Goal: Task Accomplishment & Management: Use online tool/utility

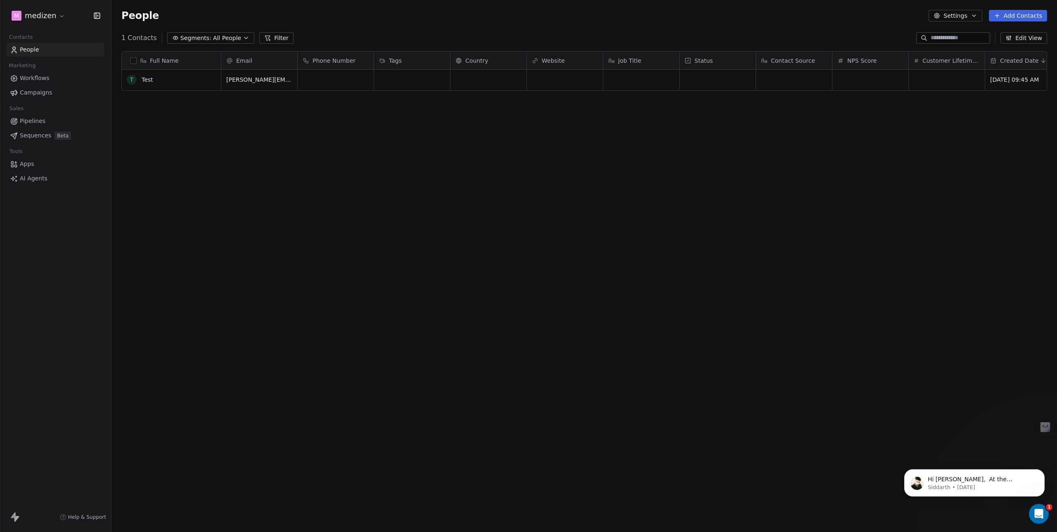
click at [56, 17] on html "m medizen Contacts People Marketing Workflows Campaigns Sales Pipelines Sequenc…" at bounding box center [528, 266] width 1057 height 532
click at [95, 161] on div "H HireMyDoc" at bounding box center [63, 160] width 91 height 8
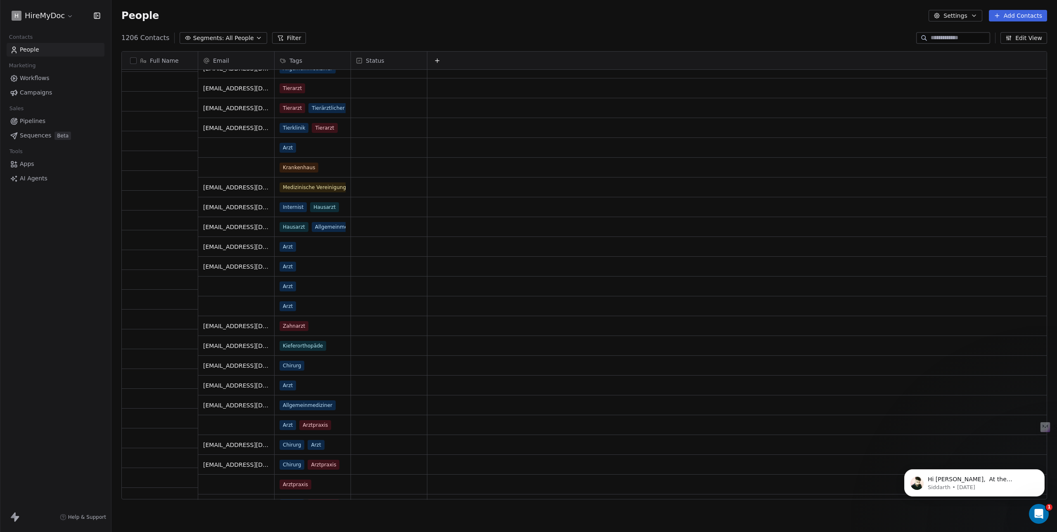
scroll to position [1776, 0]
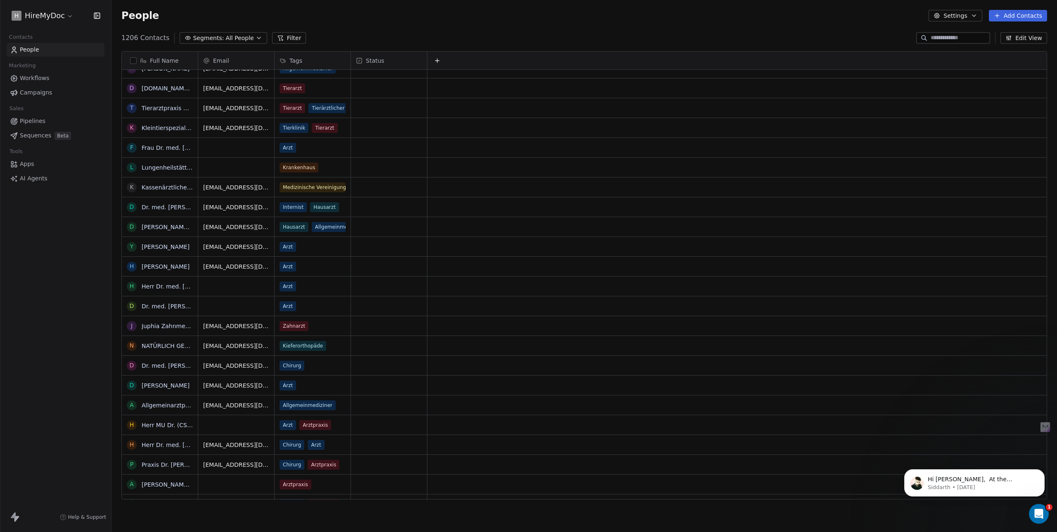
click at [26, 122] on span "Pipelines" at bounding box center [33, 121] width 26 height 9
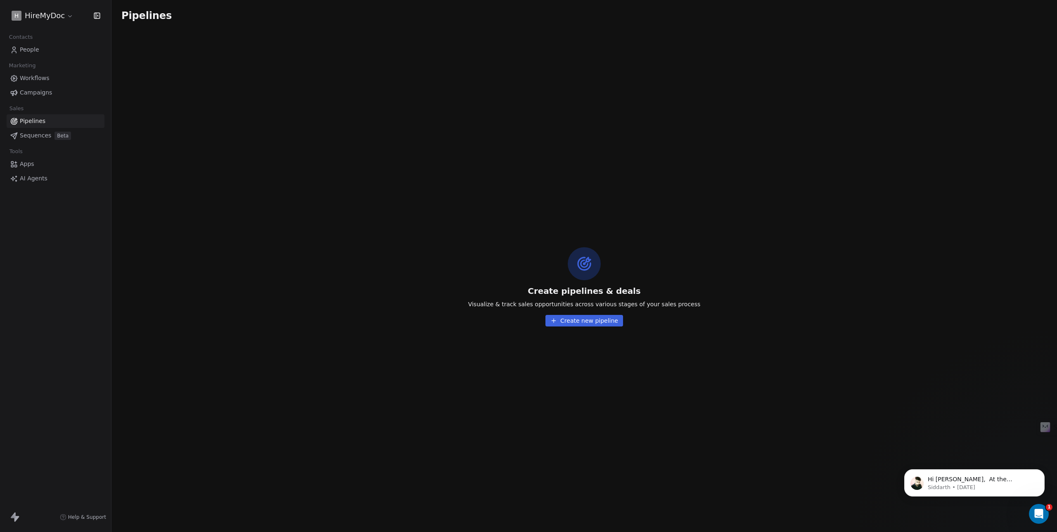
click at [30, 137] on span "Sequences" at bounding box center [35, 135] width 31 height 9
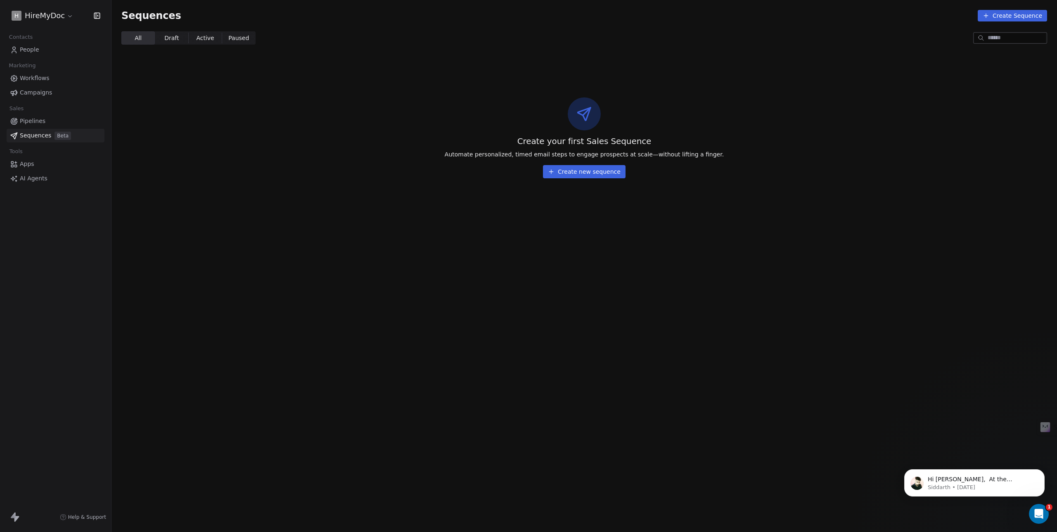
click at [30, 93] on span "Campaigns" at bounding box center [36, 92] width 32 height 9
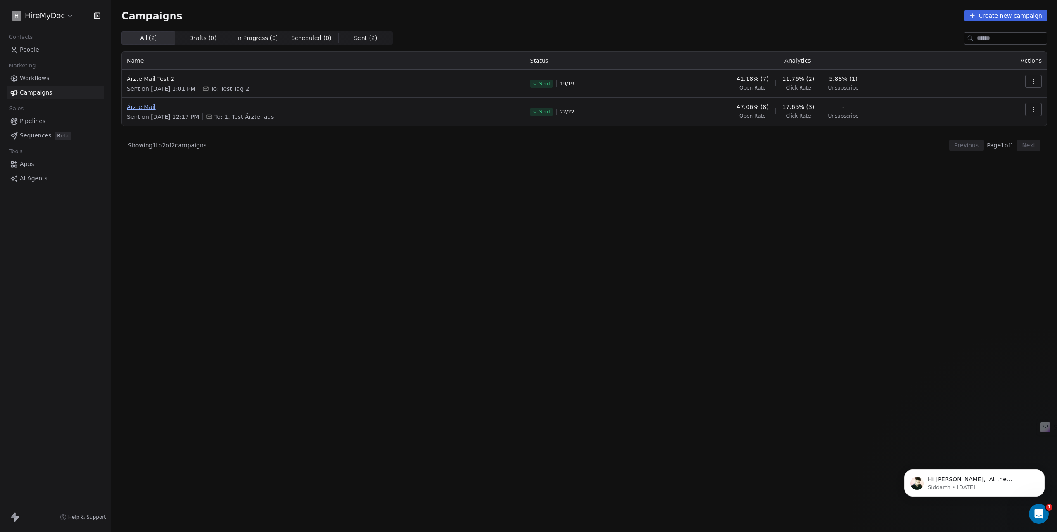
click at [148, 109] on span "Ärzte Mail" at bounding box center [324, 107] width 394 height 8
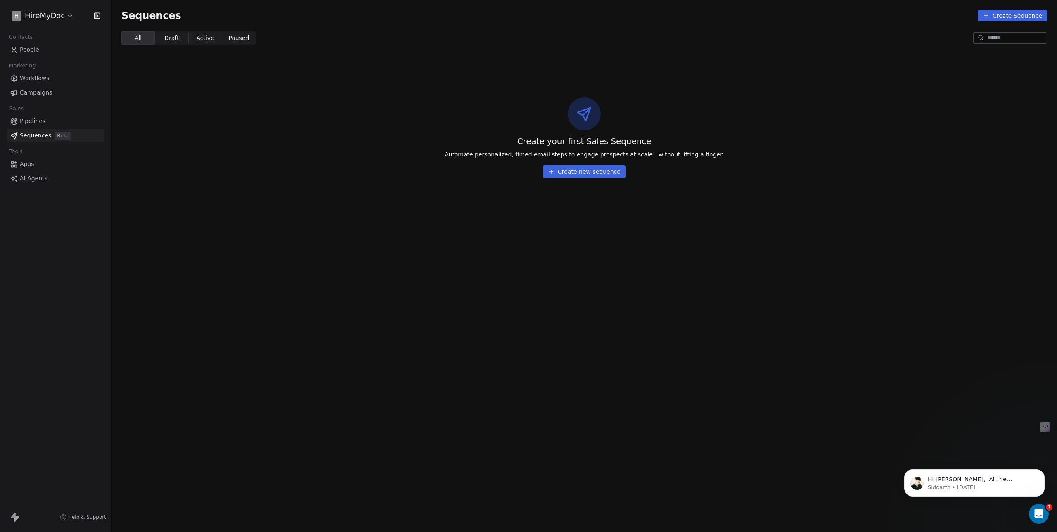
click at [161, 38] on span "Draft Draft" at bounding box center [171, 37] width 33 height 13
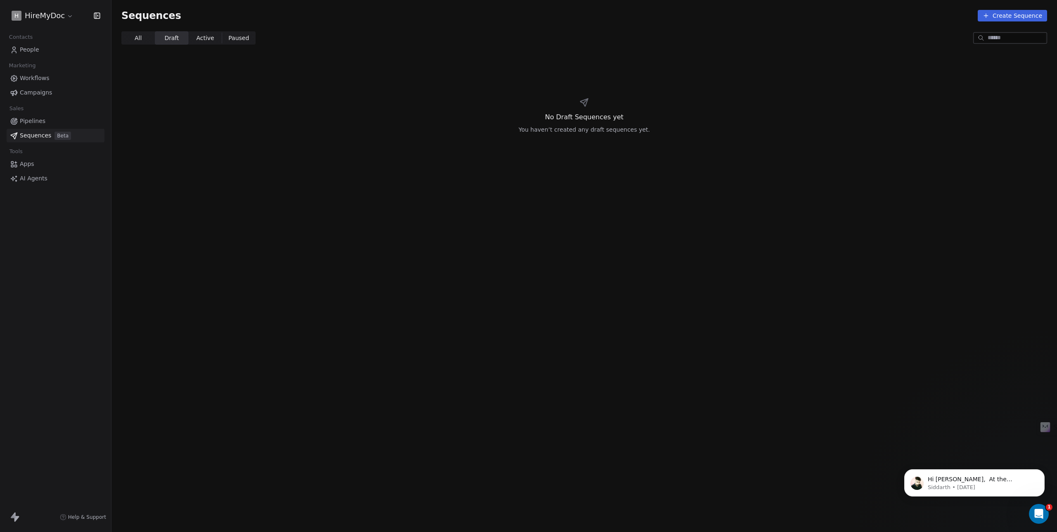
click at [204, 43] on span "Active Active" at bounding box center [204, 37] width 33 height 13
click at [239, 39] on span "Paused" at bounding box center [238, 38] width 21 height 9
click at [126, 38] on span "All All" at bounding box center [137, 37] width 33 height 13
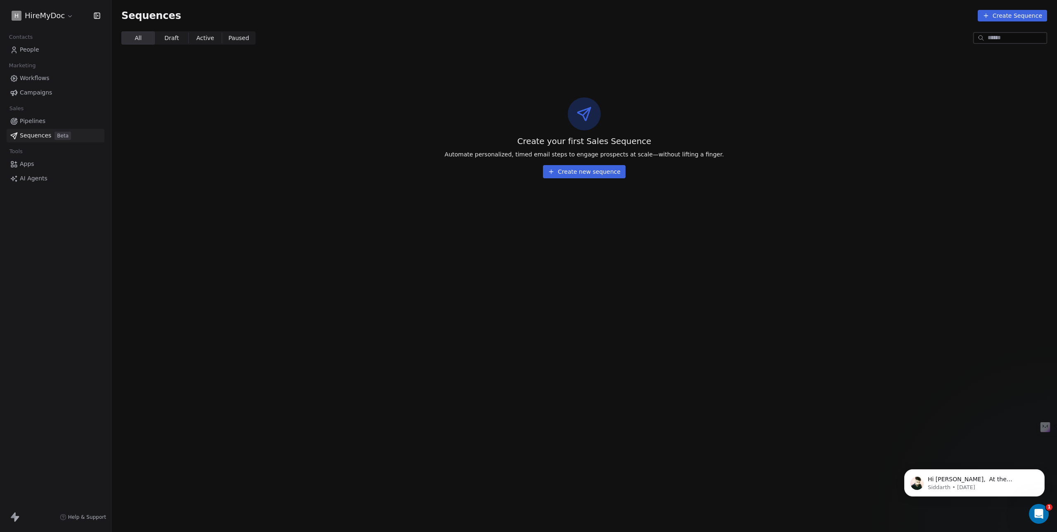
click at [43, 120] on span "Pipelines" at bounding box center [33, 121] width 26 height 9
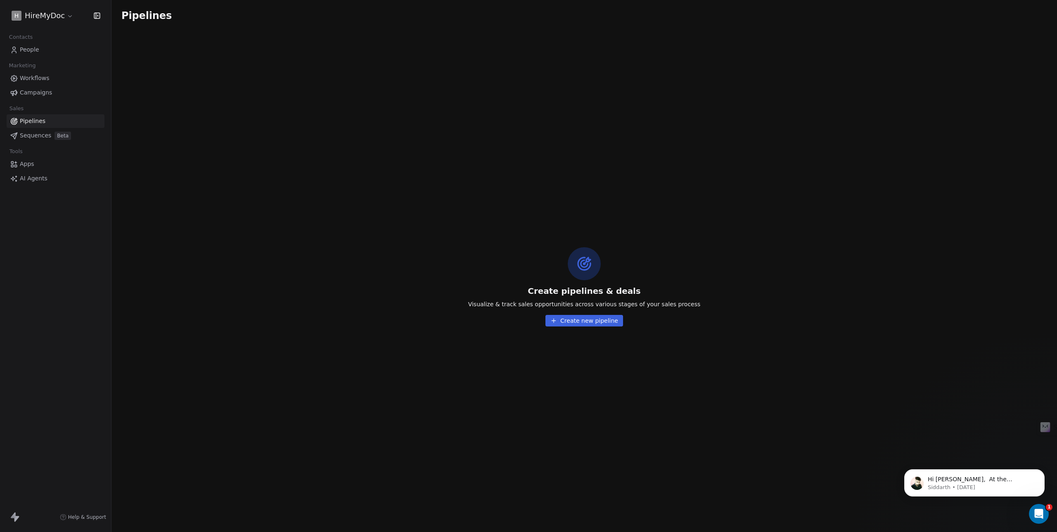
click at [39, 92] on span "Campaigns" at bounding box center [36, 92] width 32 height 9
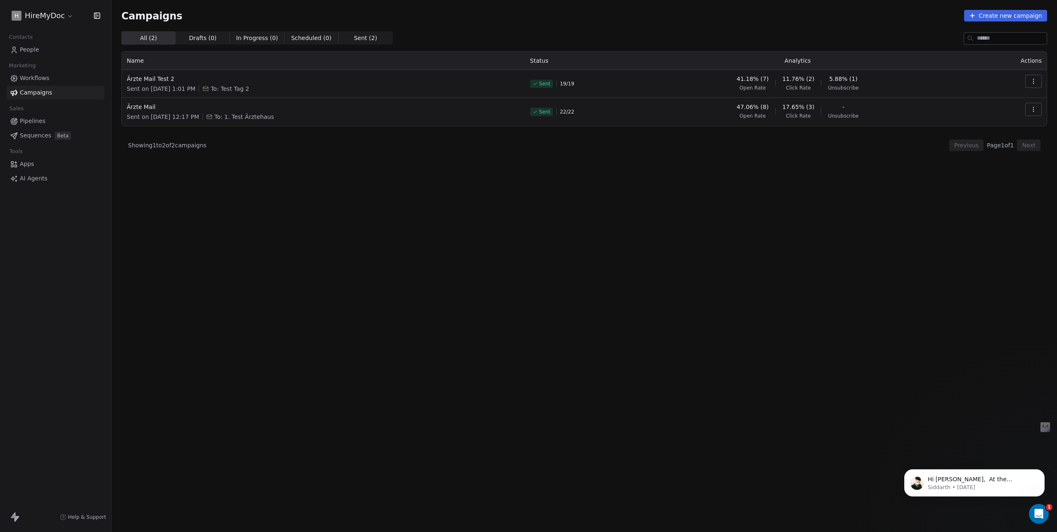
click at [1036, 110] on icon "button" at bounding box center [1033, 109] width 7 height 7
click at [981, 140] on span "View Analytics" at bounding box center [992, 141] width 48 height 10
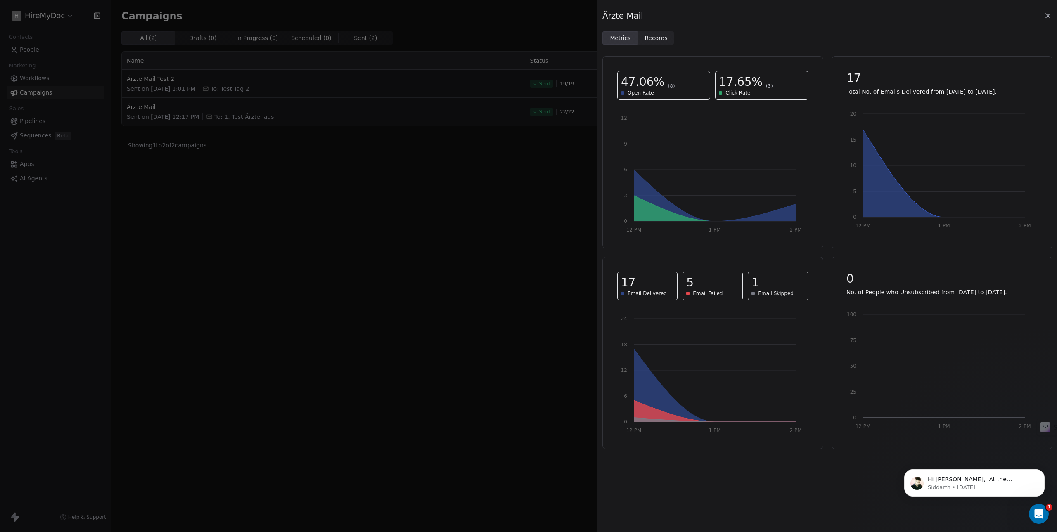
click at [657, 41] on span "Records" at bounding box center [656, 38] width 23 height 9
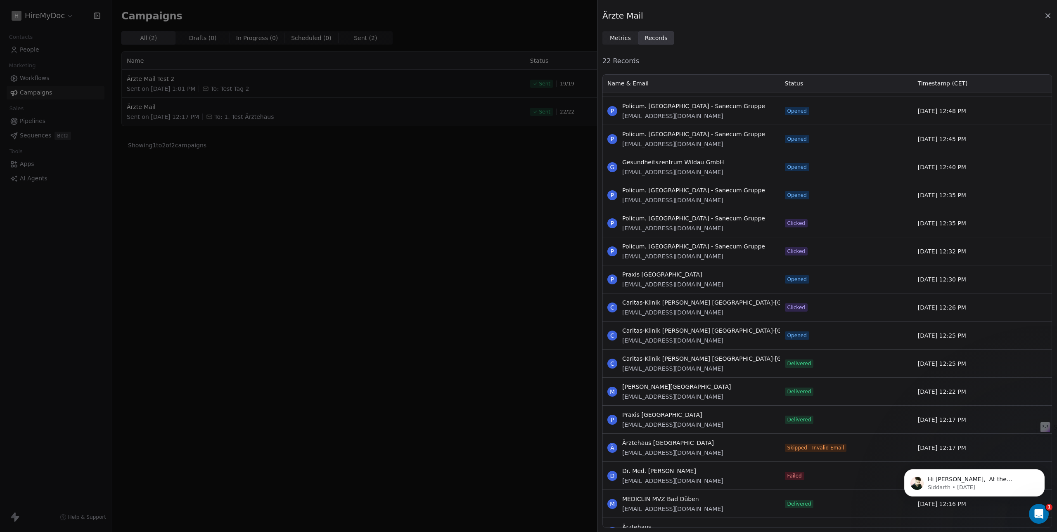
scroll to position [165, 0]
click at [450, 276] on div "Ärzte Mail Metrics Metrics Records Records 22 Records Name & Email Status Times…" at bounding box center [528, 266] width 1057 height 532
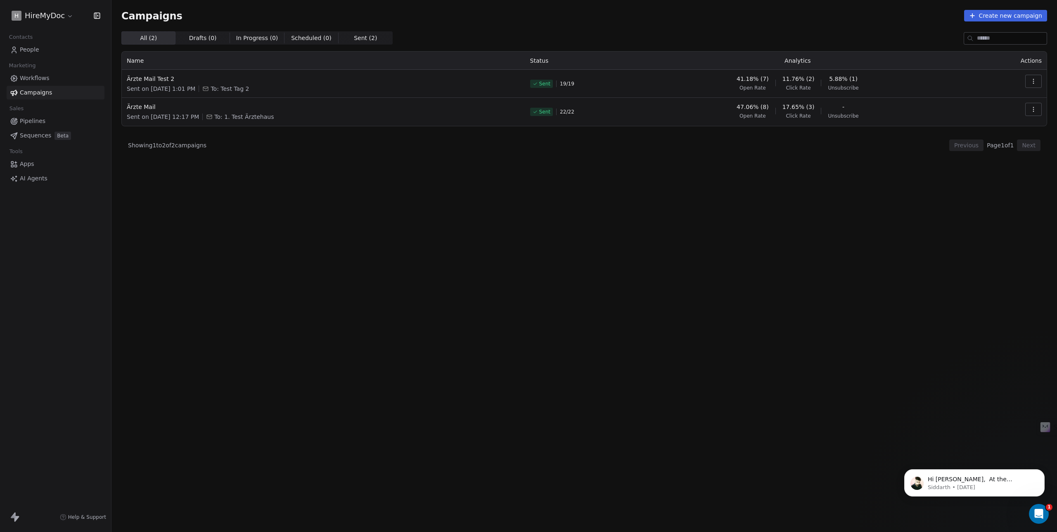
click at [38, 78] on span "Workflows" at bounding box center [35, 78] width 30 height 9
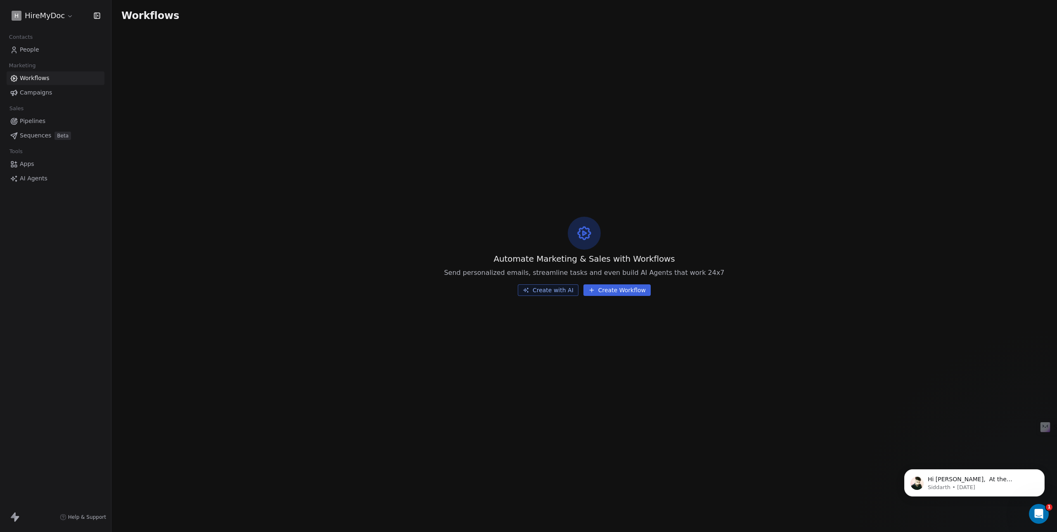
click at [35, 175] on span "AI Agents" at bounding box center [34, 178] width 28 height 9
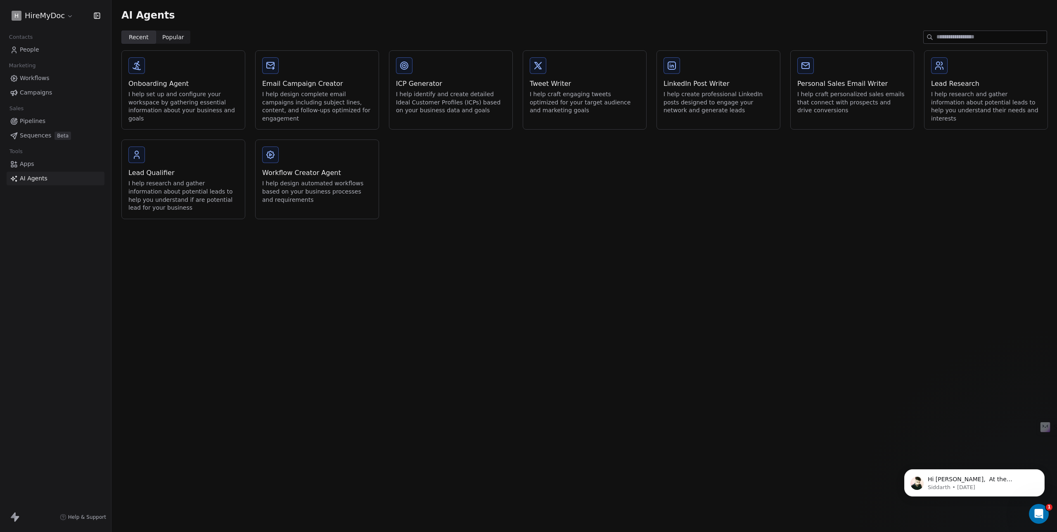
click at [192, 188] on div "I help research and gather information about potential leads to help you unders…" at bounding box center [183, 196] width 110 height 32
